Goal: Information Seeking & Learning: Learn about a topic

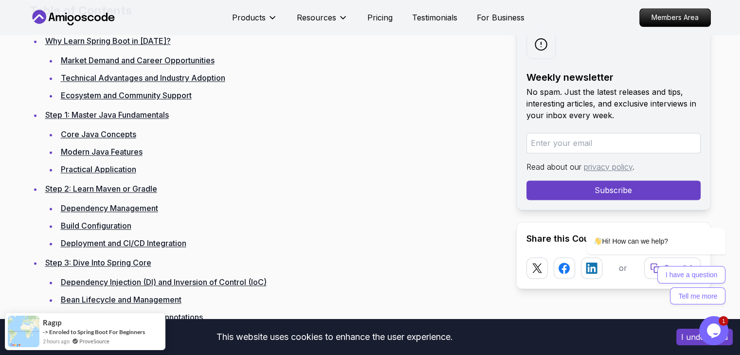
scroll to position [1216, 0]
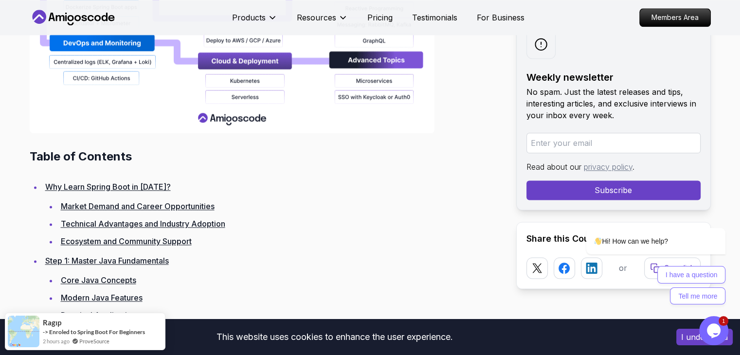
click at [136, 189] on link "Why Learn Spring Boot in [DATE]?" at bounding box center [108, 187] width 126 height 10
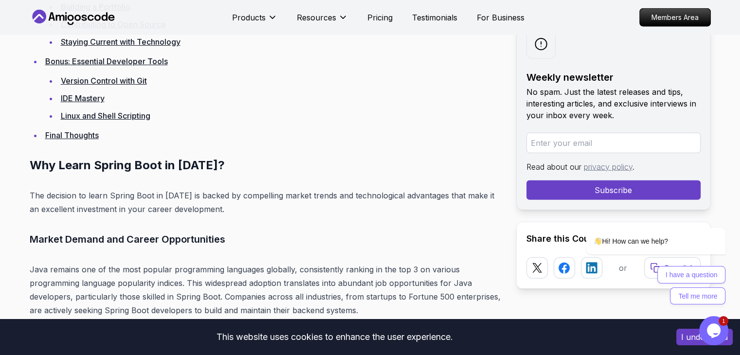
scroll to position [2561, 0]
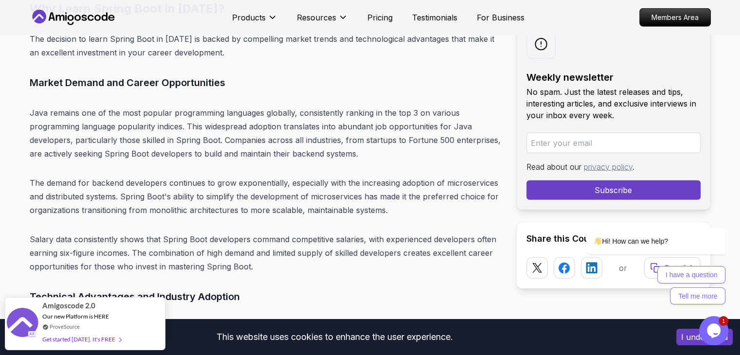
click at [235, 131] on p "Java remains one of the most popular programming languages globally, consistent…" at bounding box center [265, 133] width 471 height 54
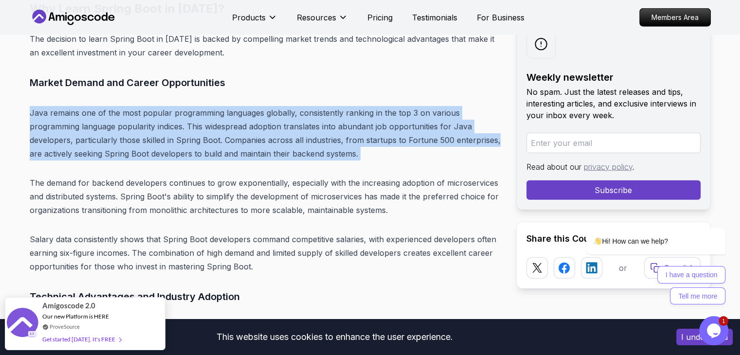
click at [235, 131] on p "Java remains one of the most popular programming languages globally, consistent…" at bounding box center [265, 133] width 471 height 54
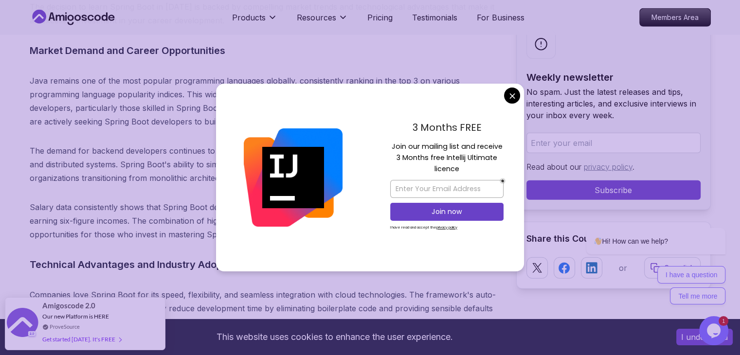
scroll to position [2610, 0]
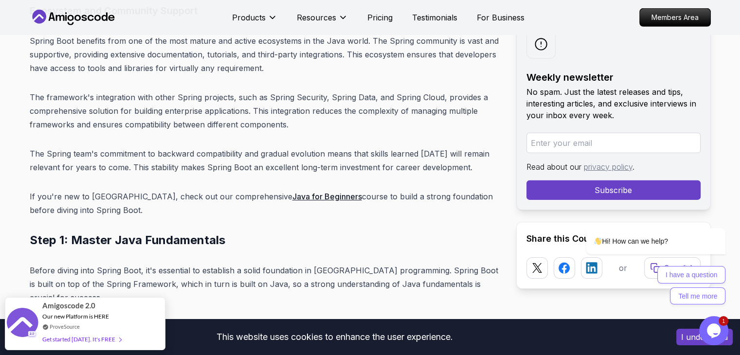
scroll to position [2950, 0]
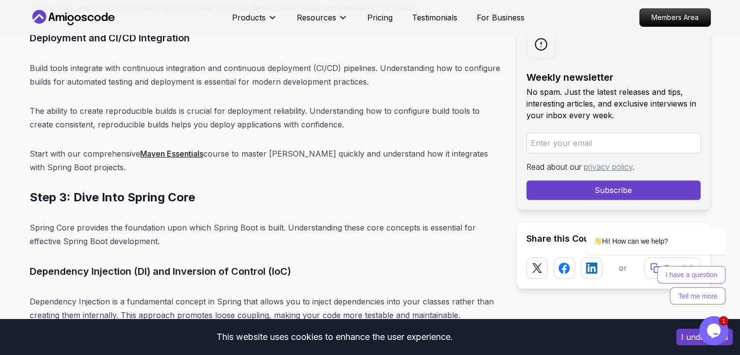
scroll to position [4380, 0]
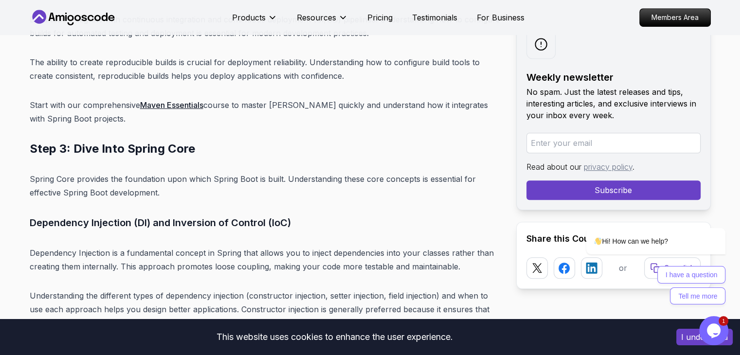
click at [239, 172] on p "Spring Core provides the foundation upon which Spring Boot is built. Understand…" at bounding box center [265, 185] width 471 height 27
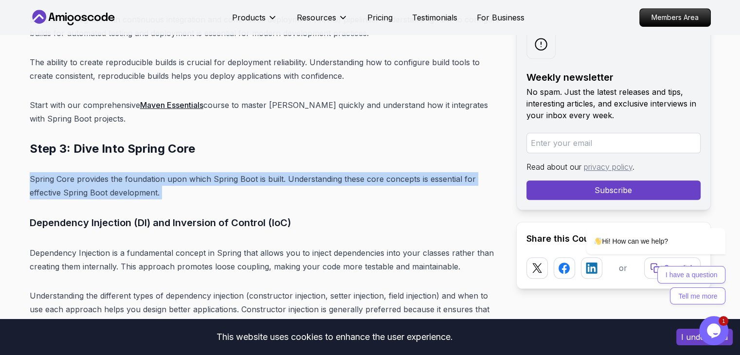
click at [239, 172] on p "Spring Core provides the foundation upon which Spring Boot is built. Understand…" at bounding box center [265, 185] width 471 height 27
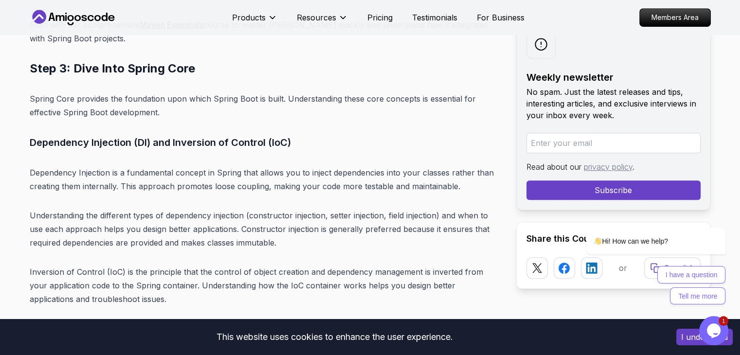
scroll to position [4478, 0]
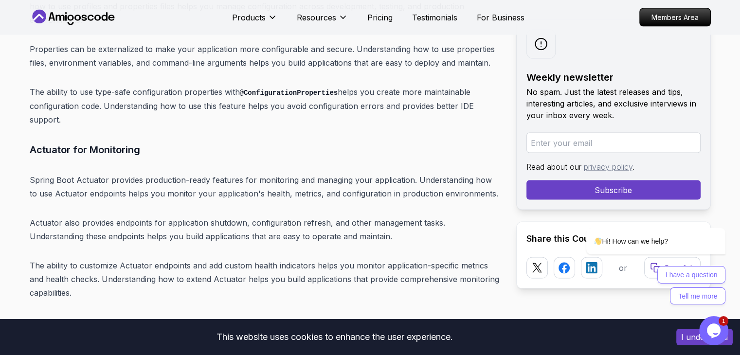
scroll to position [5665, 0]
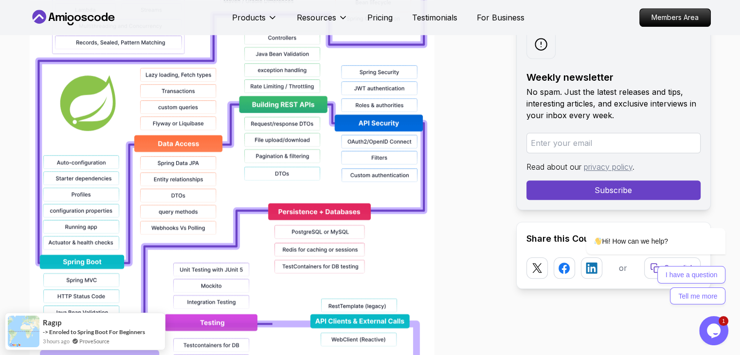
scroll to position [827, 0]
